Goal: Task Accomplishment & Management: Manage account settings

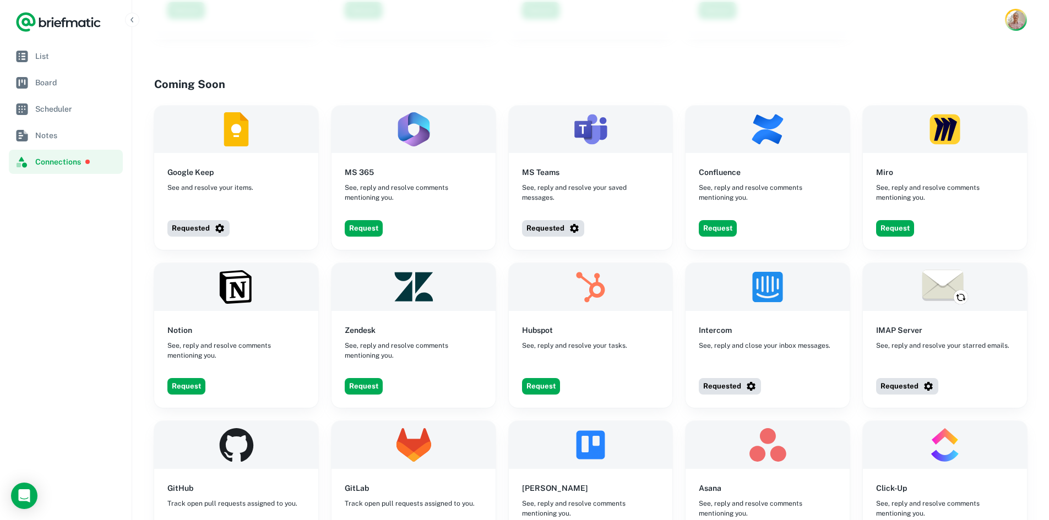
scroll to position [628, 0]
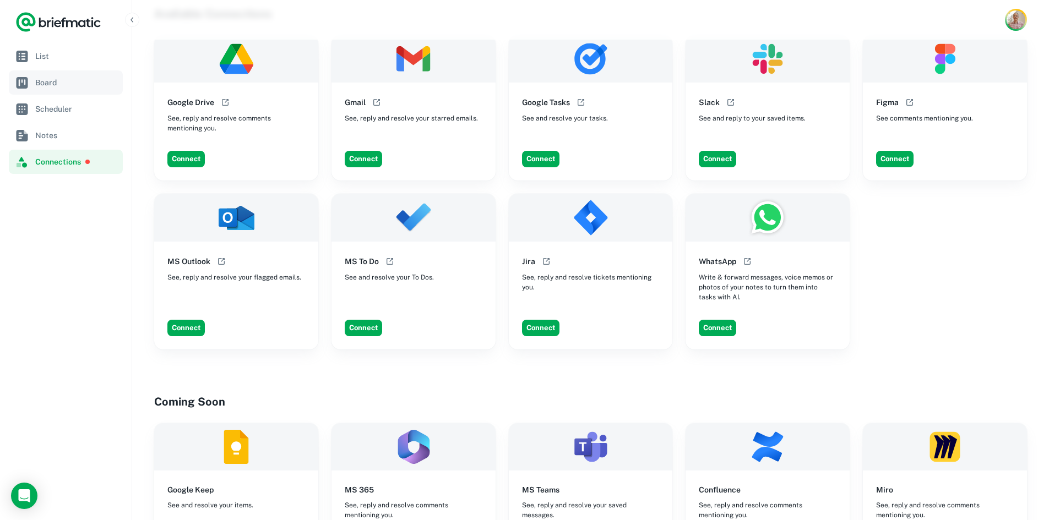
click at [59, 79] on span "Board" at bounding box center [76, 83] width 83 height 12
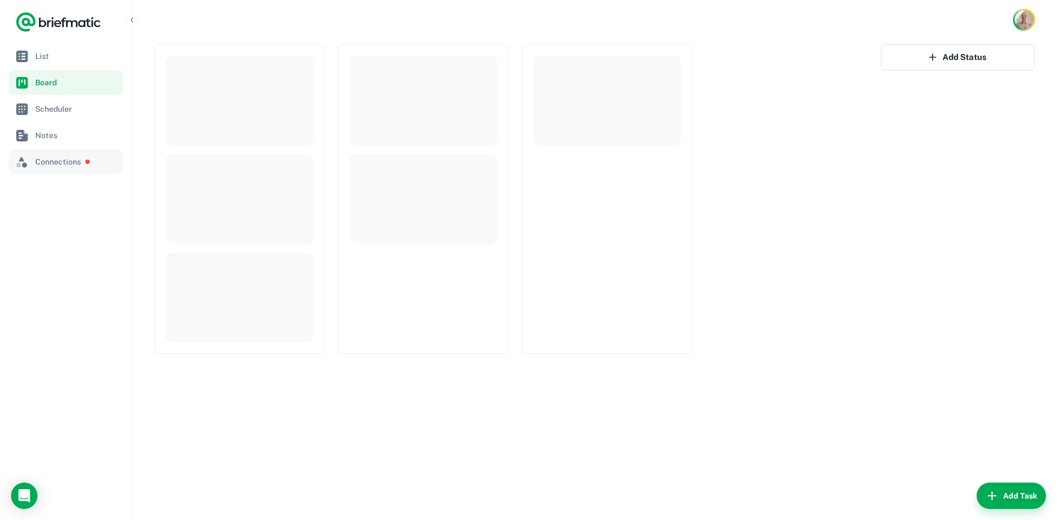
click at [54, 164] on span "Connections" at bounding box center [75, 162] width 80 height 12
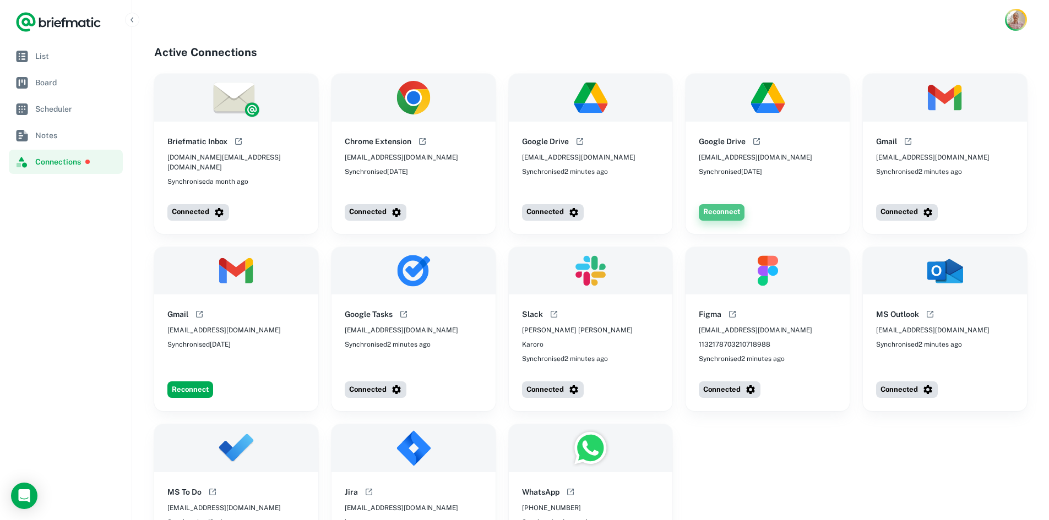
click at [728, 204] on button "Reconnect" at bounding box center [722, 212] width 46 height 17
click at [729, 204] on button "Syncing" at bounding box center [725, 212] width 52 height 17
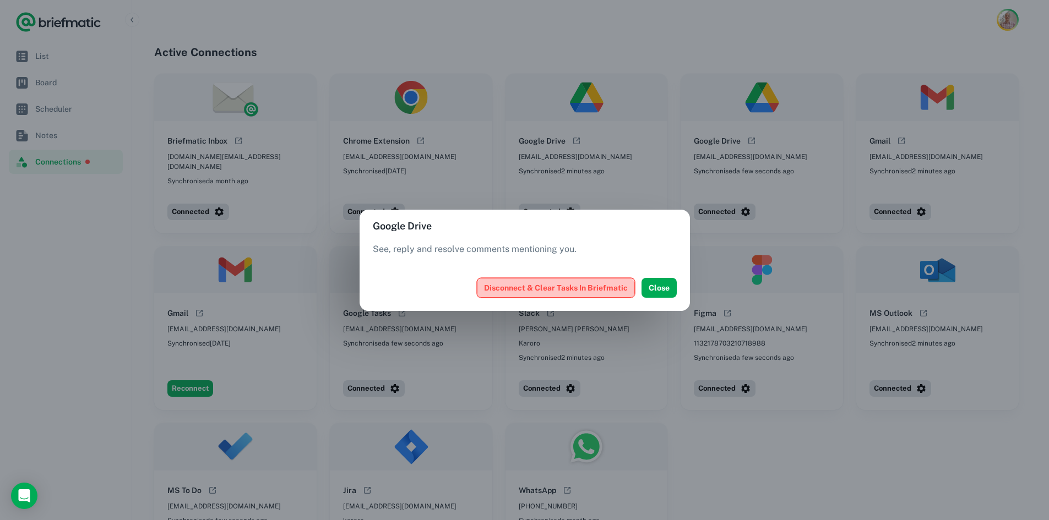
click at [597, 288] on button "Disconnect & Clear Tasks In Briefmatic" at bounding box center [556, 288] width 158 height 20
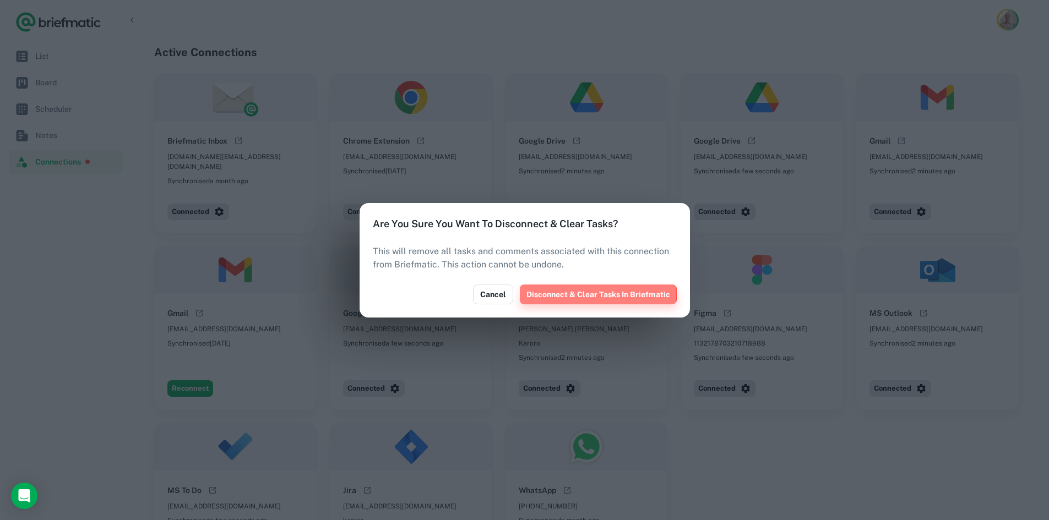
click at [592, 295] on button "Disconnect & Clear Tasks In Briefmatic" at bounding box center [598, 295] width 157 height 20
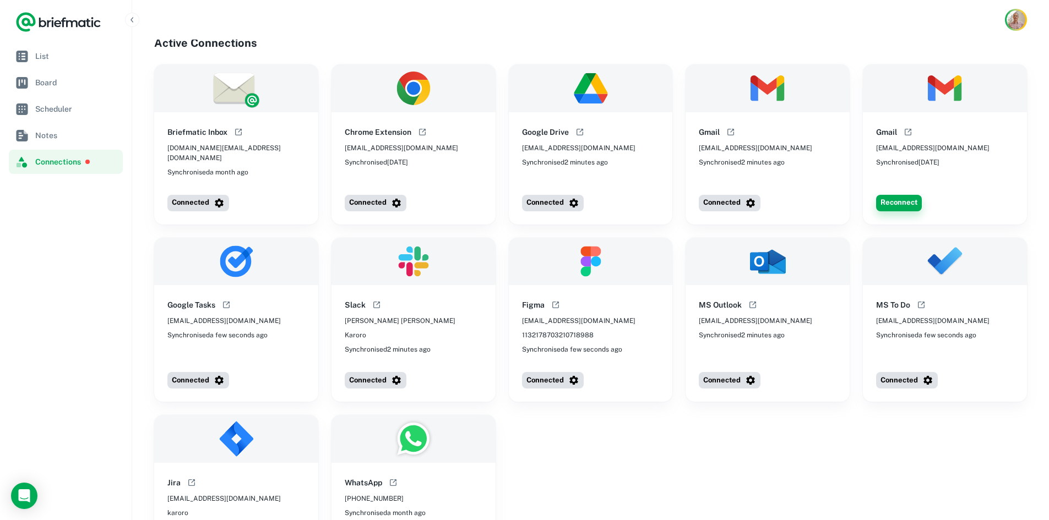
scroll to position [10, 0]
click at [896, 194] on button "Reconnect" at bounding box center [899, 202] width 46 height 17
click at [915, 198] on icon "button" at bounding box center [917, 202] width 9 height 9
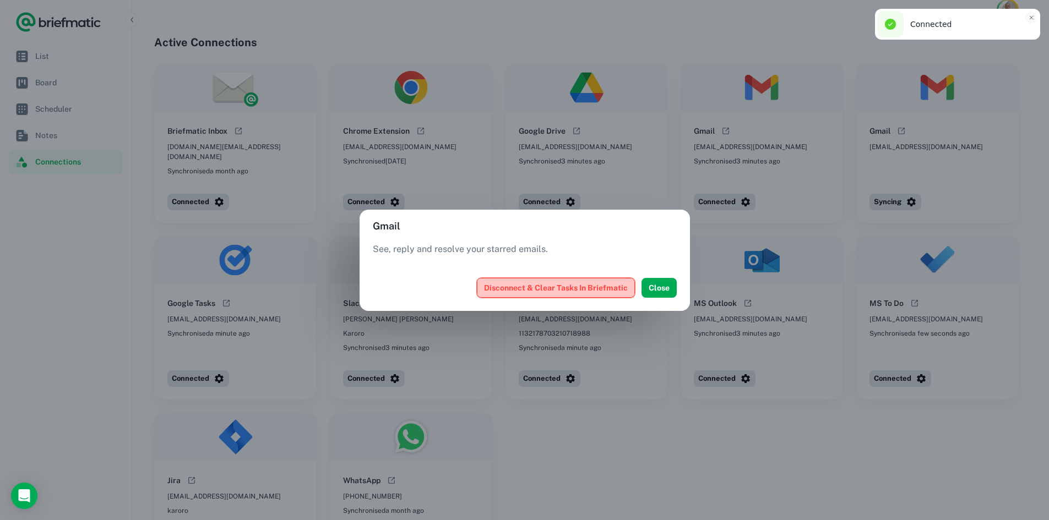
click at [573, 290] on button "Disconnect & Clear Tasks In Briefmatic" at bounding box center [556, 288] width 158 height 20
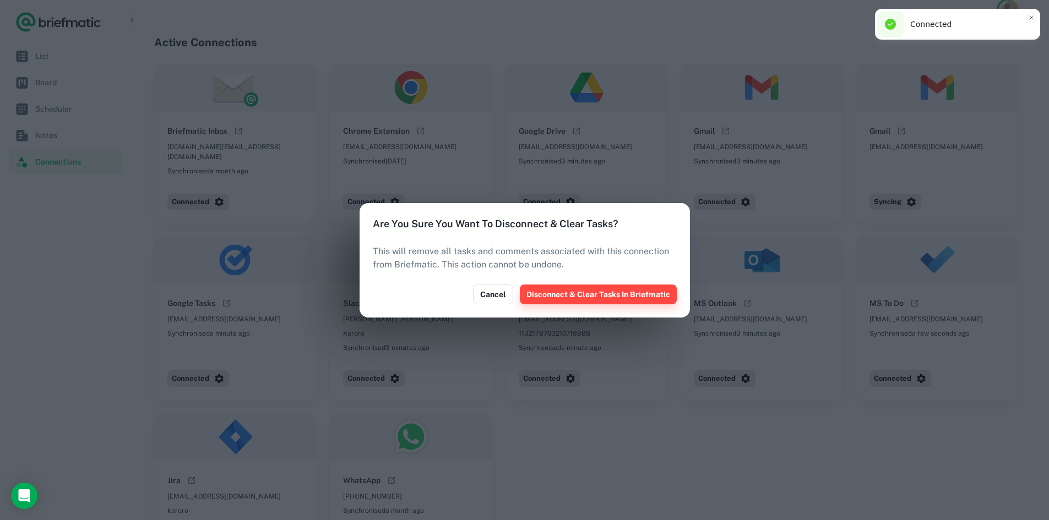
click at [574, 297] on button "Disconnect & Clear Tasks In Briefmatic" at bounding box center [598, 295] width 157 height 20
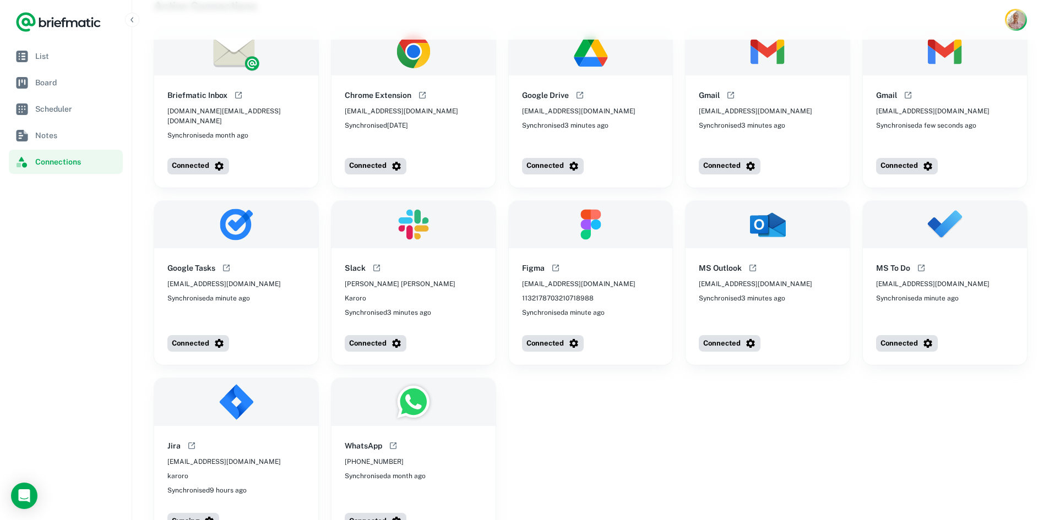
scroll to position [0, 0]
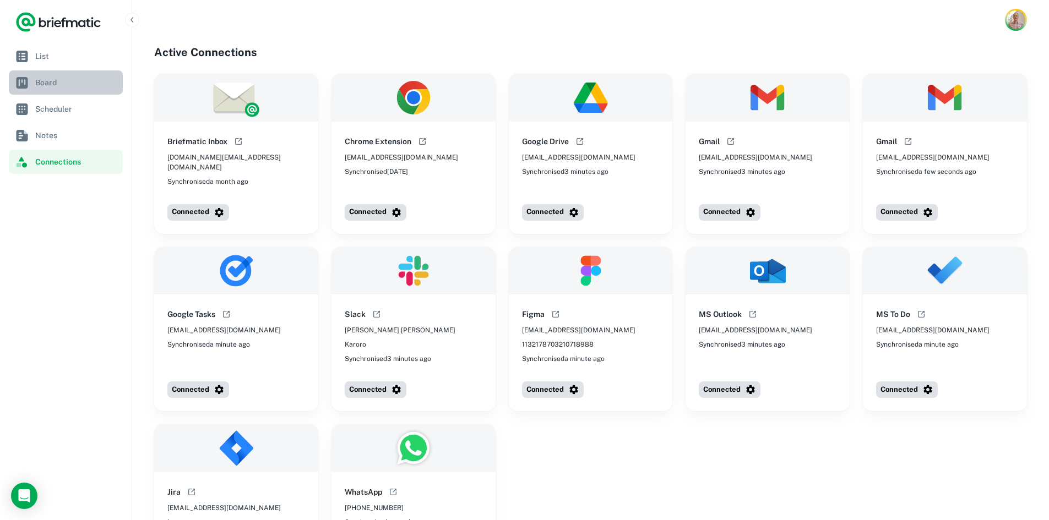
click at [61, 83] on span "Board" at bounding box center [76, 83] width 83 height 12
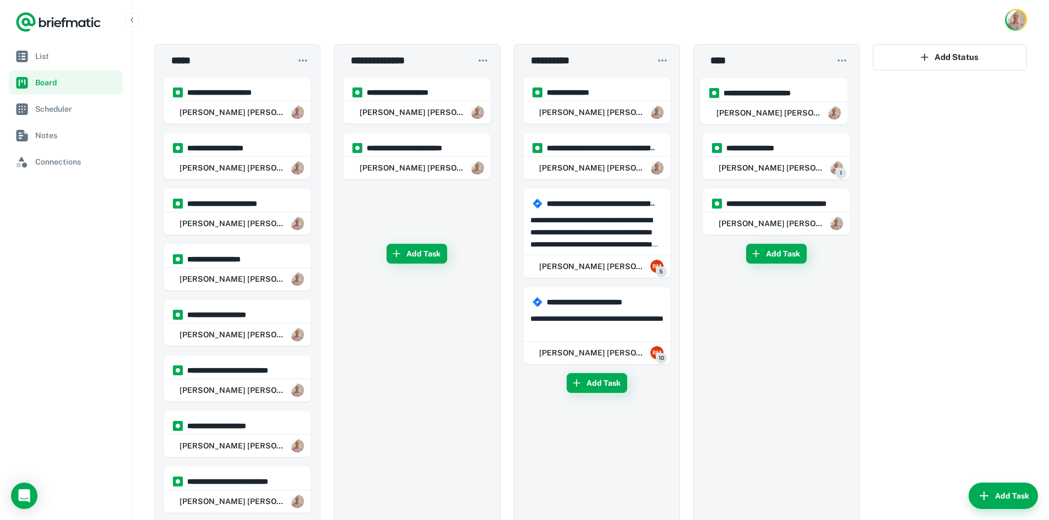
drag, startPoint x: 409, startPoint y: 221, endPoint x: 776, endPoint y: 107, distance: 384.0
